Goal: Information Seeking & Learning: Learn about a topic

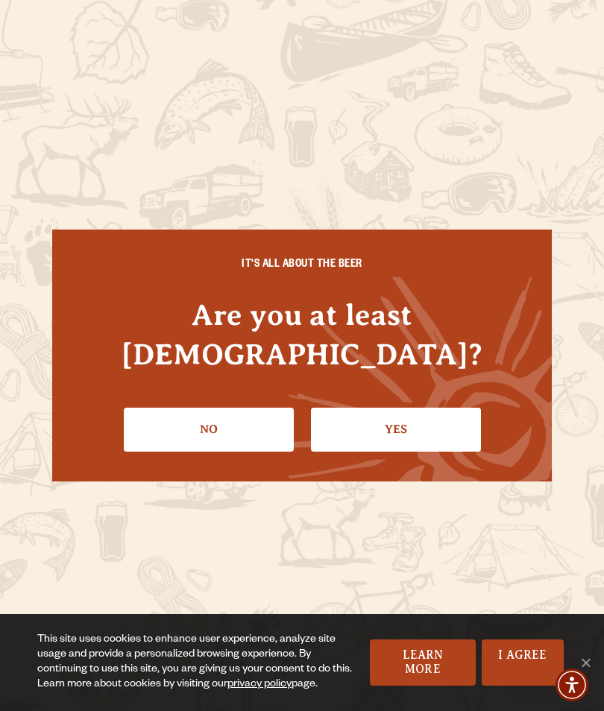
click at [366, 408] on link "Yes" at bounding box center [396, 429] width 170 height 43
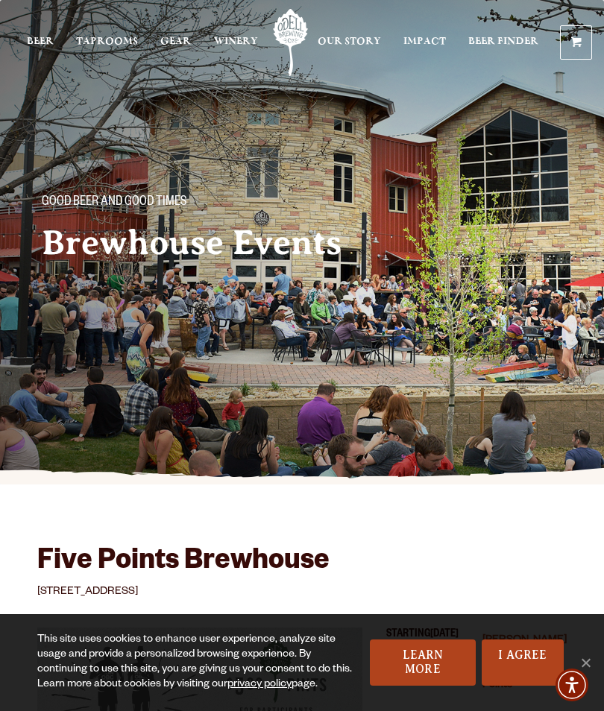
click at [121, 34] on link "Taprooms" at bounding box center [107, 42] width 62 height 67
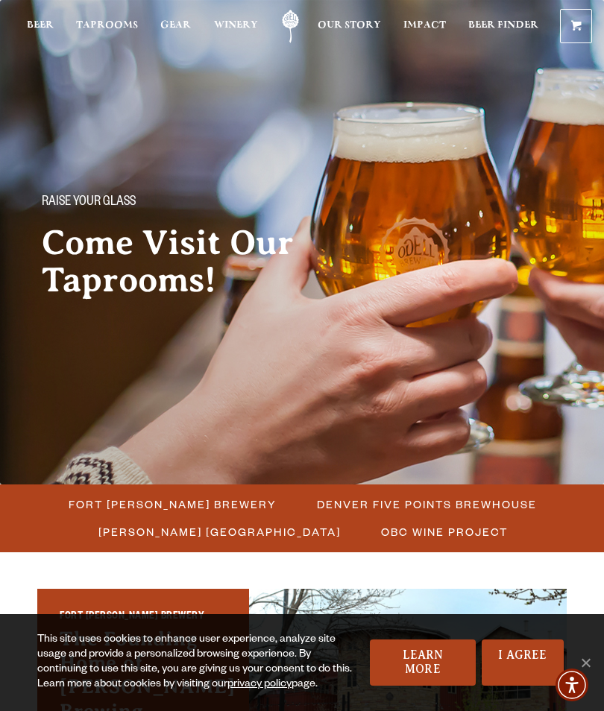
click at [195, 514] on span "Fort [PERSON_NAME] Brewery" at bounding box center [173, 504] width 208 height 22
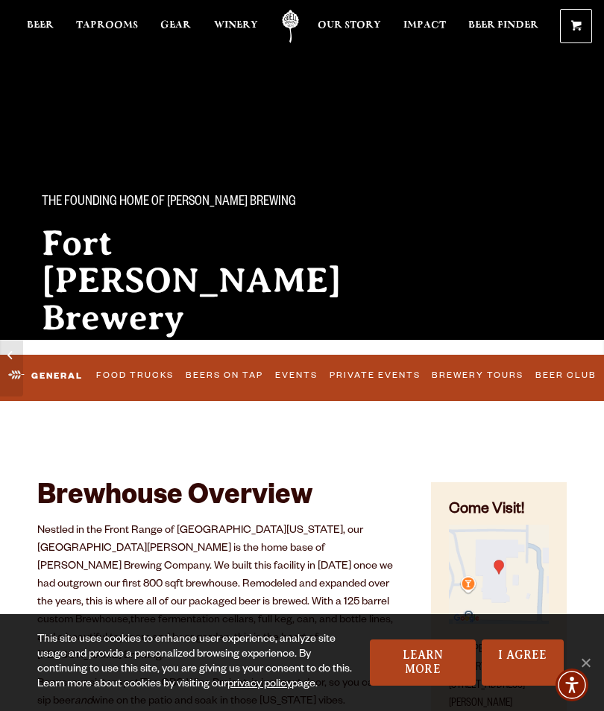
click at [297, 372] on link "Events" at bounding box center [296, 375] width 52 height 31
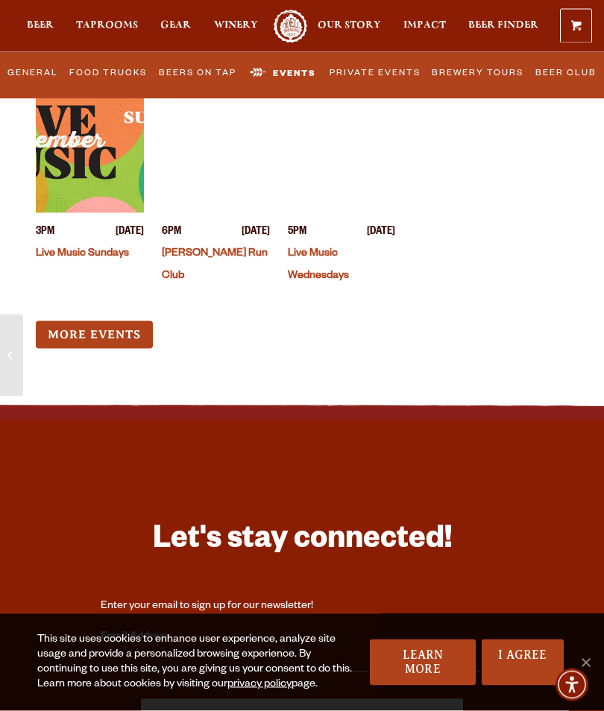
scroll to position [7815, 0]
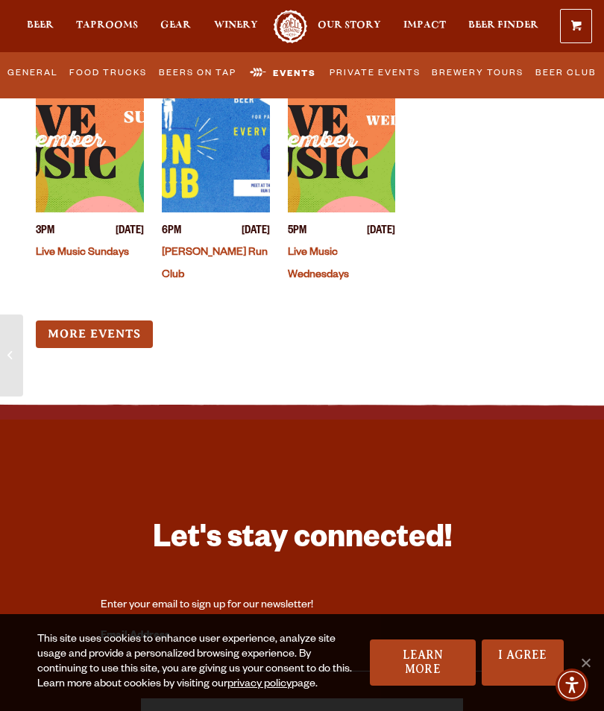
click at [107, 320] on link "More Events" at bounding box center [94, 334] width 117 height 28
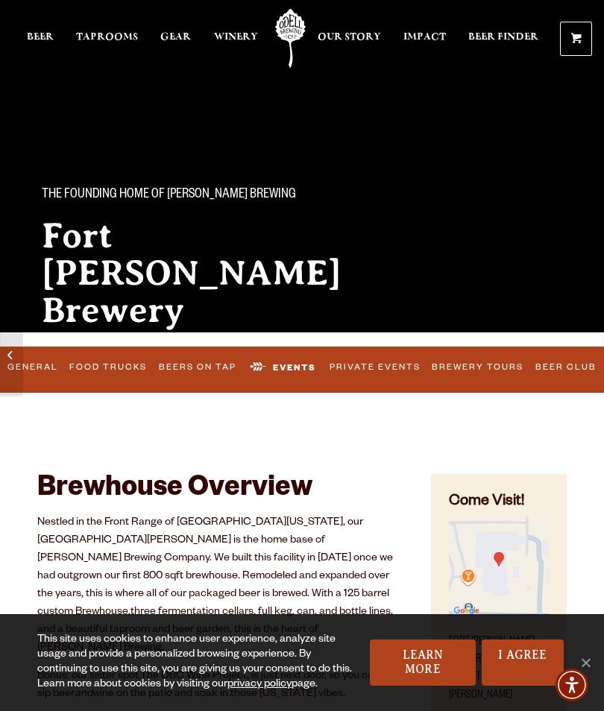
scroll to position [0, 0]
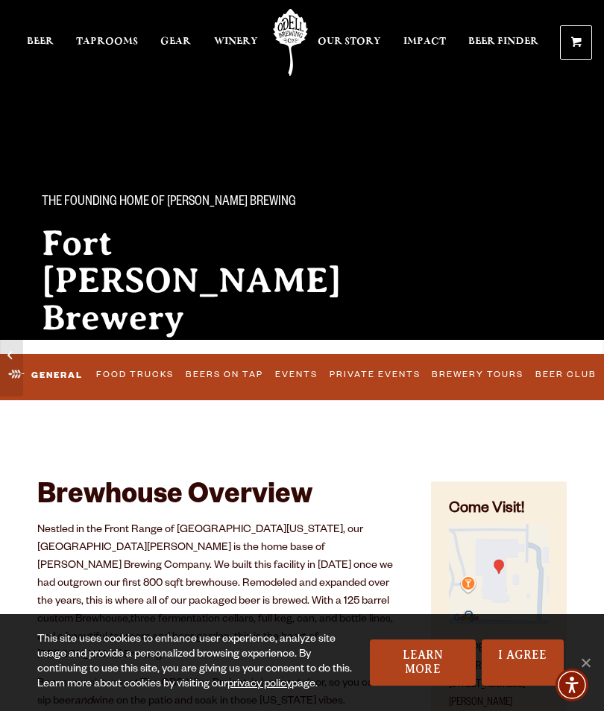
scroll to position [1, 0]
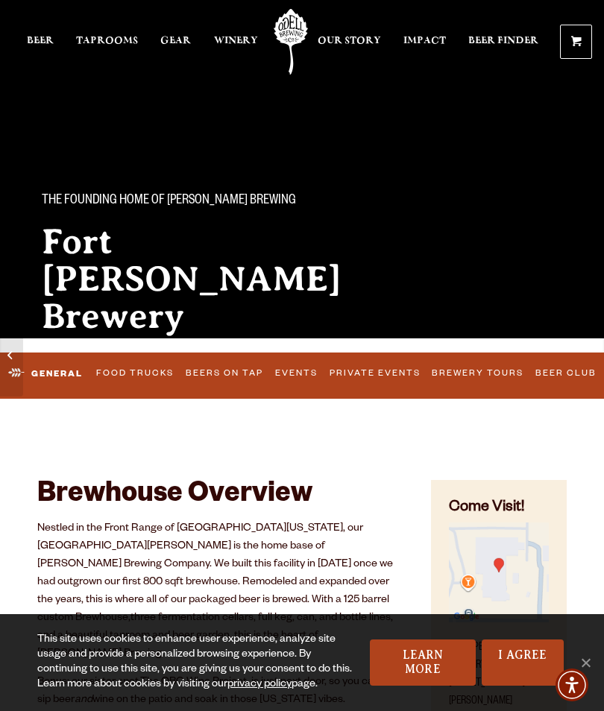
click at [426, 291] on div "The Founding Home of [PERSON_NAME] Brewing [GEOGRAPHIC_DATA][PERSON_NAME] Known…" at bounding box center [302, 277] width 604 height 267
click at [295, 368] on link "Events" at bounding box center [296, 373] width 52 height 31
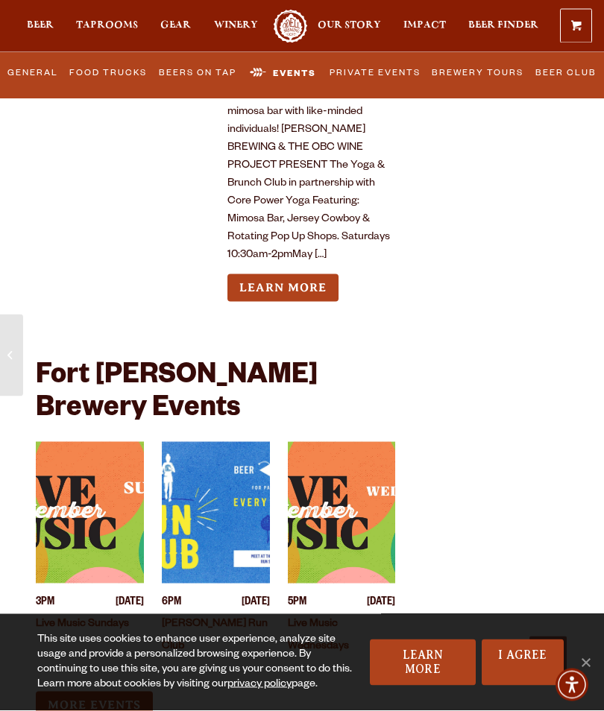
scroll to position [7445, 0]
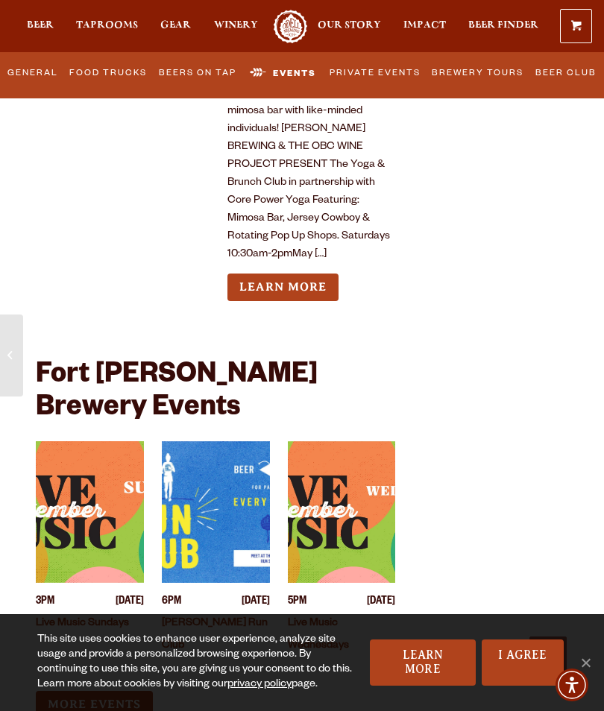
click at [107, 691] on link "More Events" at bounding box center [94, 705] width 117 height 28
